Goal: Information Seeking & Learning: Learn about a topic

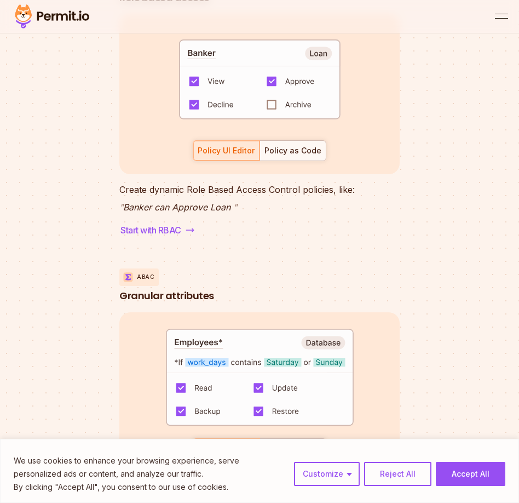
scroll to position [2757, 0]
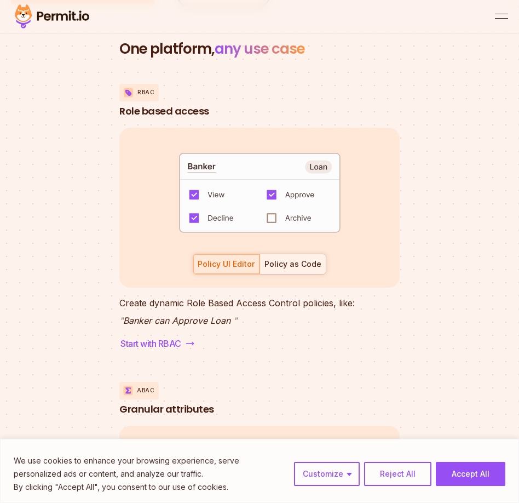
click at [300, 274] on div "button" at bounding box center [293, 264] width 66 height 20
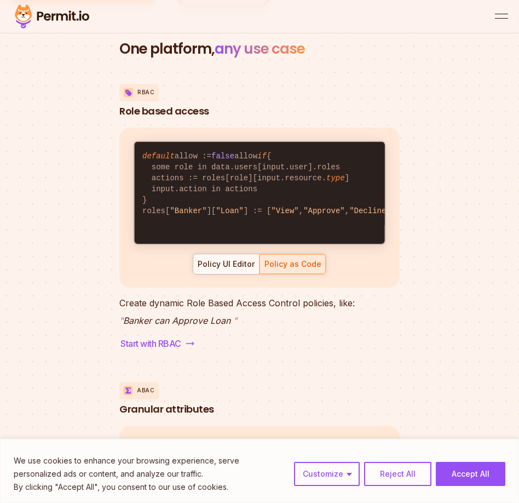
scroll to position [14, 0]
click at [244, 269] on div "Policy UI Editor" at bounding box center [226, 263] width 57 height 11
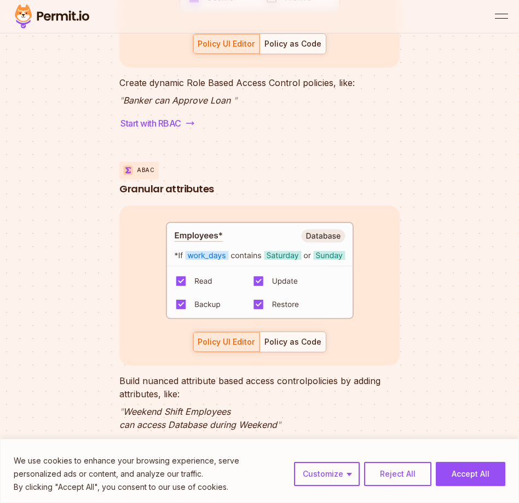
scroll to position [2995, 0]
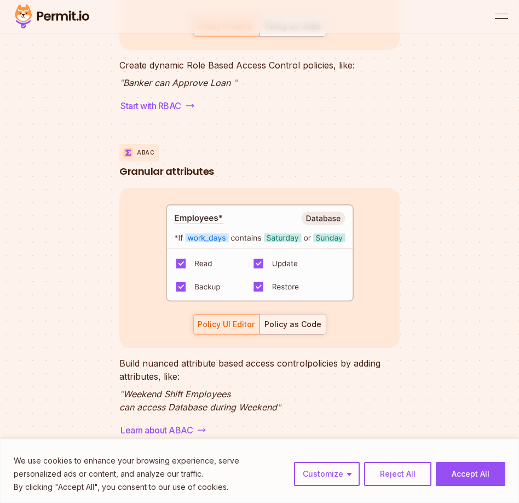
click at [301, 330] on div "Policy as Code" at bounding box center [292, 324] width 57 height 11
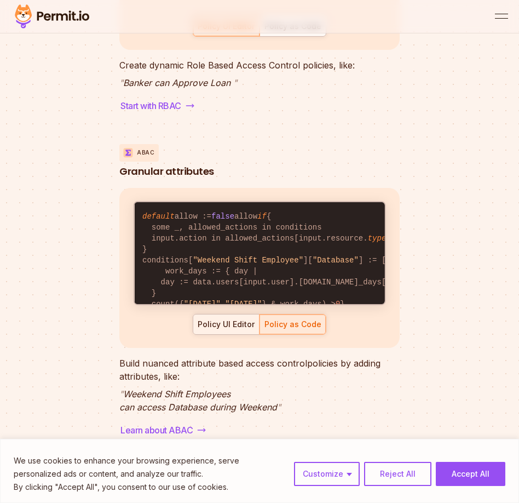
click at [255, 334] on div "button" at bounding box center [226, 324] width 66 height 20
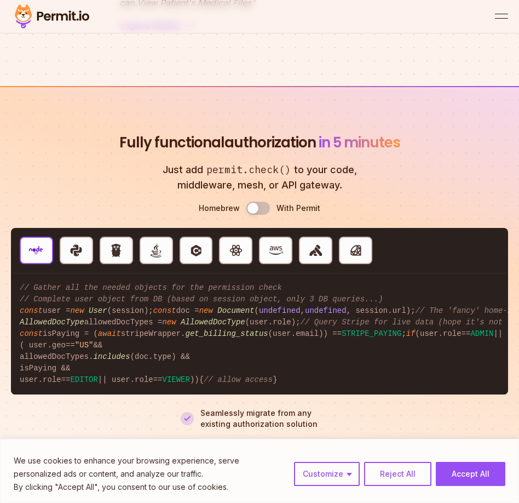
scroll to position [3897, 0]
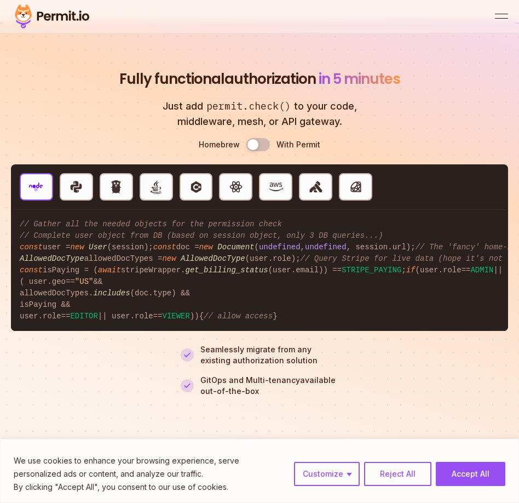
click at [261, 151] on button "Use setting" at bounding box center [258, 144] width 24 height 13
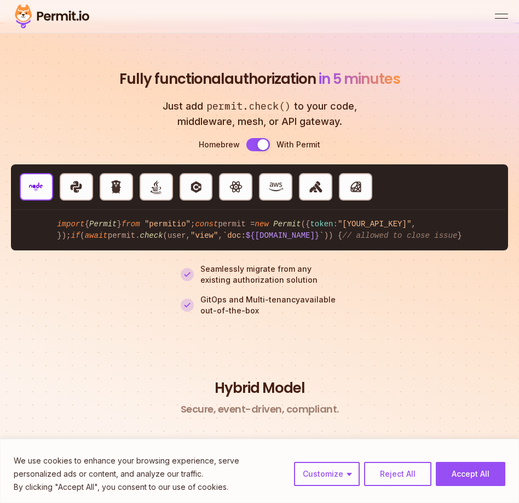
click at [261, 151] on button "Use setting" at bounding box center [258, 144] width 24 height 13
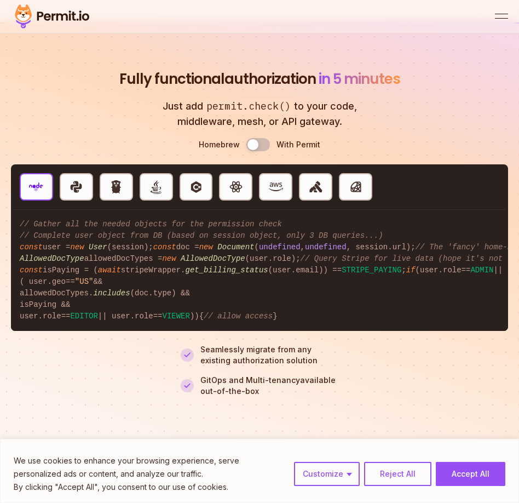
click at [261, 151] on button "Use setting" at bounding box center [258, 144] width 24 height 13
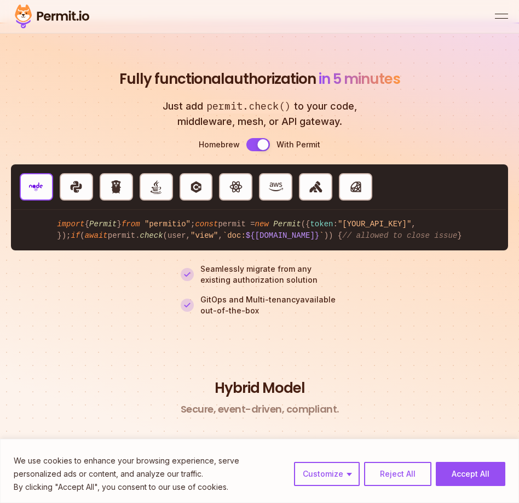
click at [261, 151] on button "Use setting" at bounding box center [258, 144] width 24 height 13
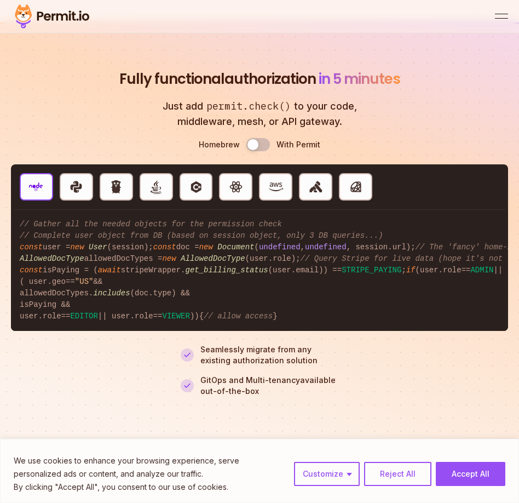
click at [261, 151] on button "Use setting" at bounding box center [258, 144] width 24 height 13
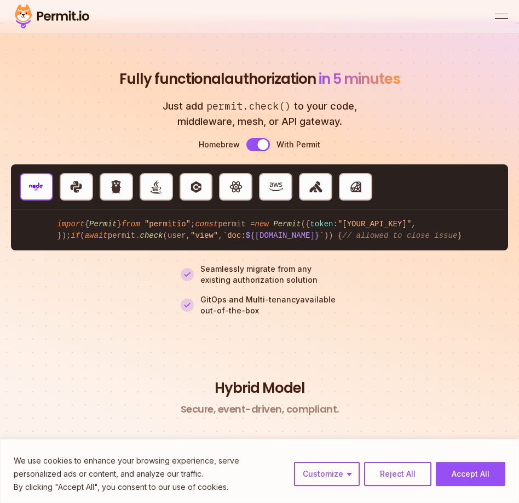
click at [261, 151] on button "Use setting" at bounding box center [258, 144] width 24 height 13
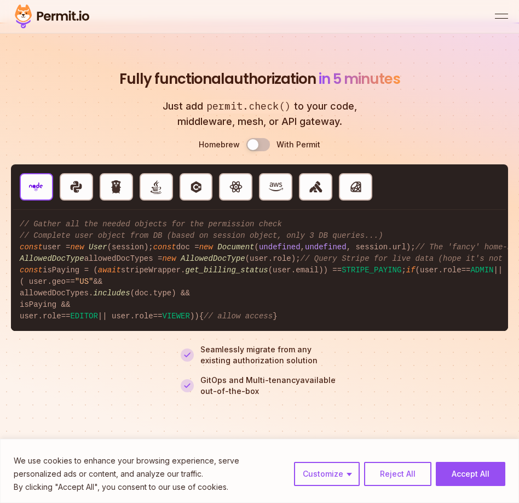
click at [261, 151] on button "Use setting" at bounding box center [258, 144] width 24 height 13
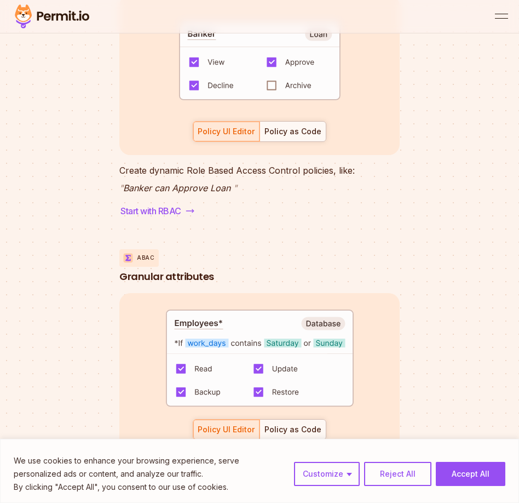
scroll to position [2888, 0]
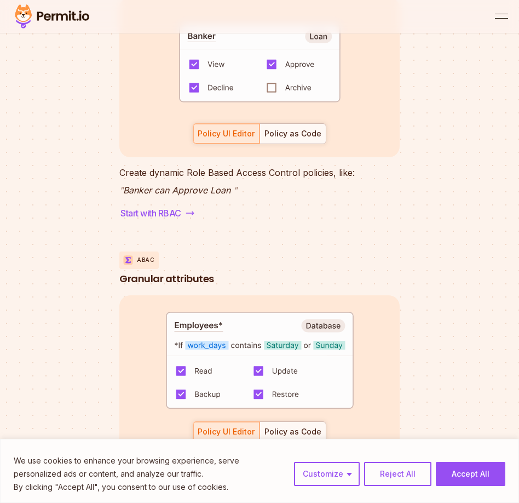
click at [499, 10] on button "open menu" at bounding box center [501, 16] width 13 height 13
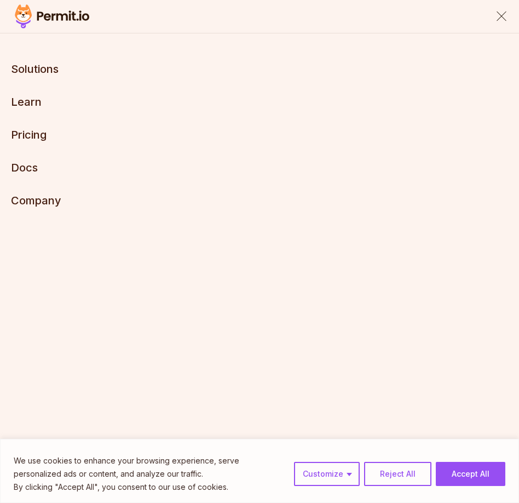
click at [46, 135] on link "Pricing" at bounding box center [29, 134] width 36 height 13
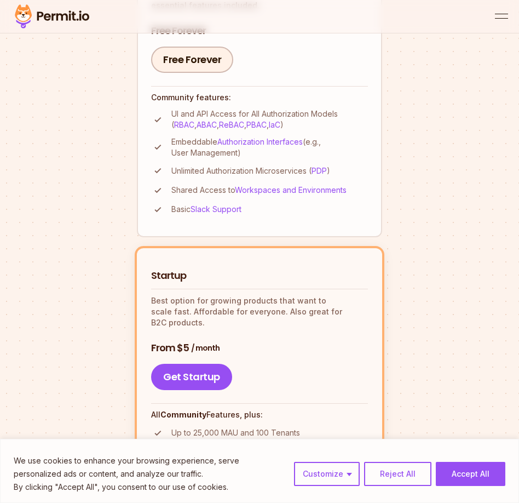
scroll to position [254, 0]
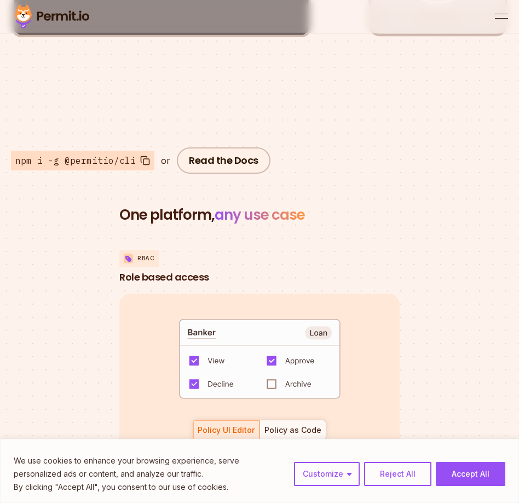
scroll to position [2742, 0]
